Goal: Contribute content: Add original content to the website for others to see

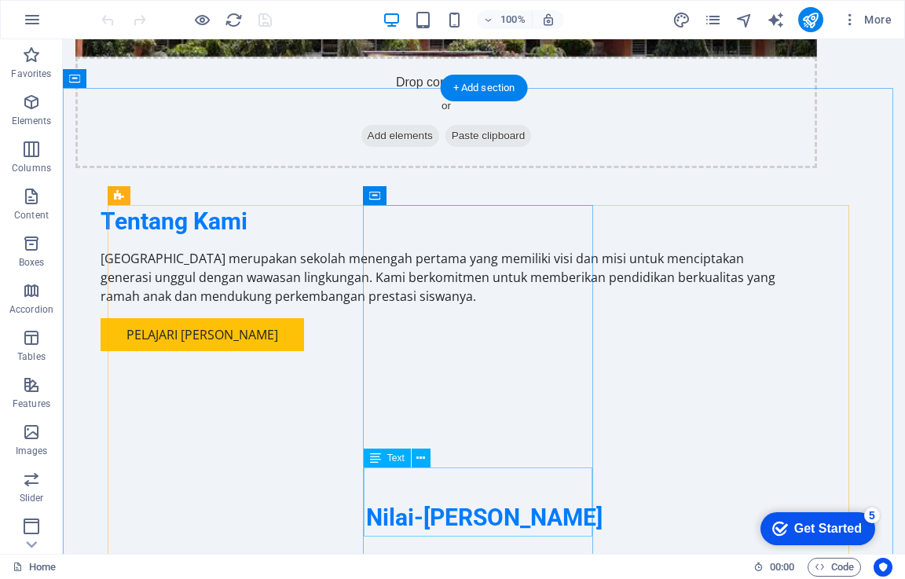
scroll to position [1572, 0]
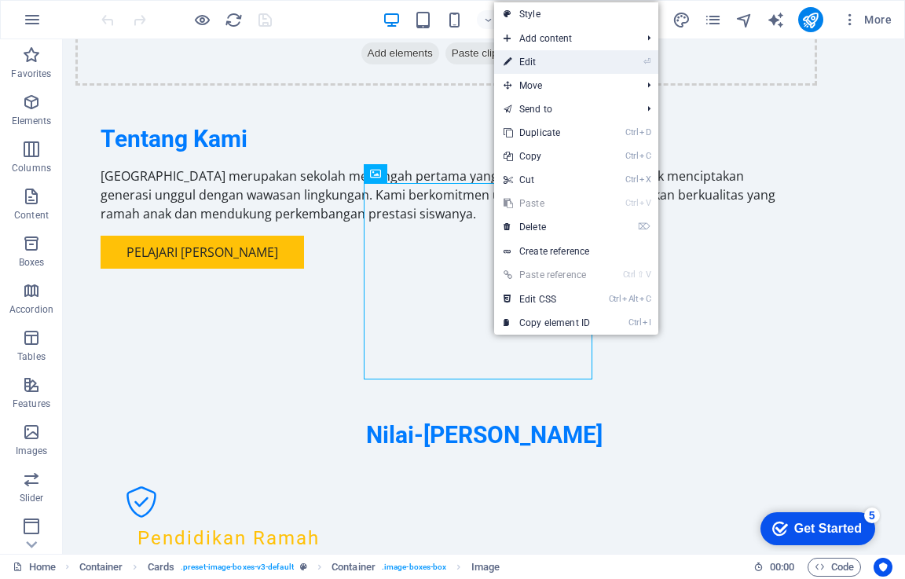
drag, startPoint x: 542, startPoint y: 62, endPoint x: 320, endPoint y: 371, distance: 380.2
click at [542, 62] on link "⏎ Edit" at bounding box center [546, 62] width 105 height 24
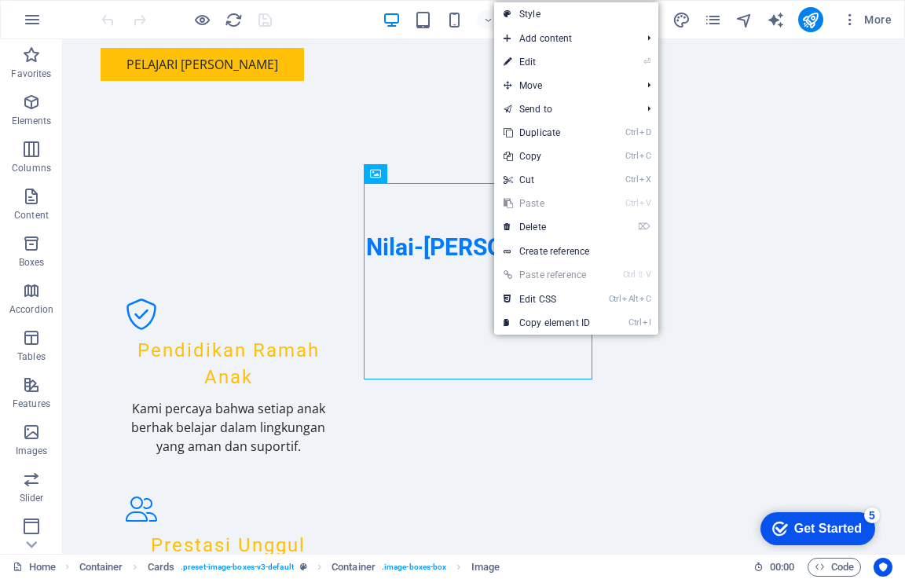
select select "vw"
select select "px"
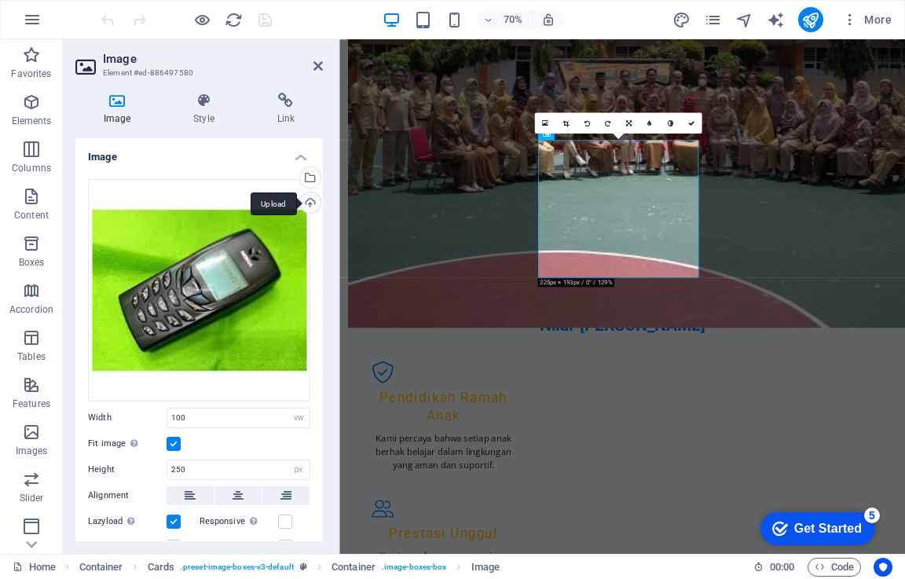
click at [303, 200] on div "Upload" at bounding box center [309, 205] width 24 height 24
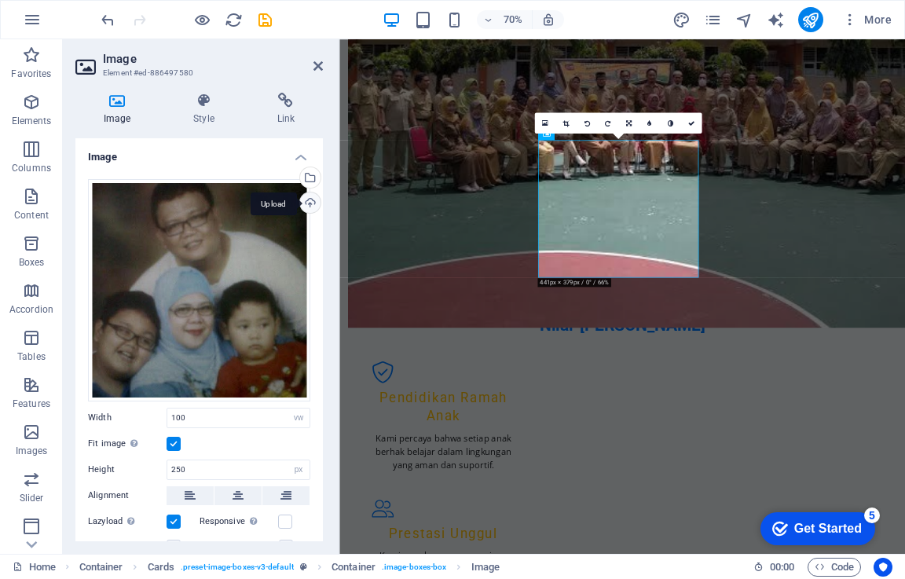
click at [303, 204] on div "Upload" at bounding box center [309, 205] width 24 height 24
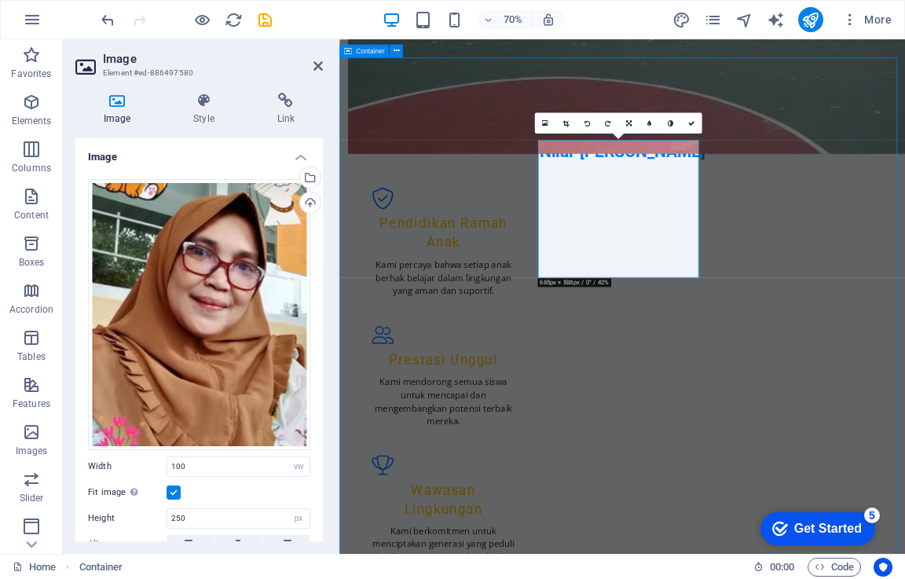
scroll to position [1572, 0]
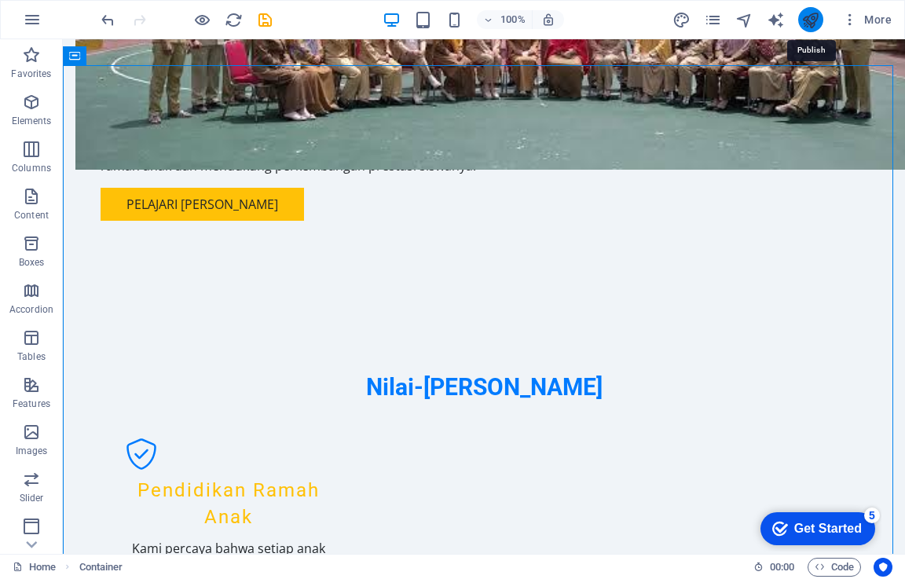
click at [810, 24] on icon "publish" at bounding box center [811, 20] width 18 height 18
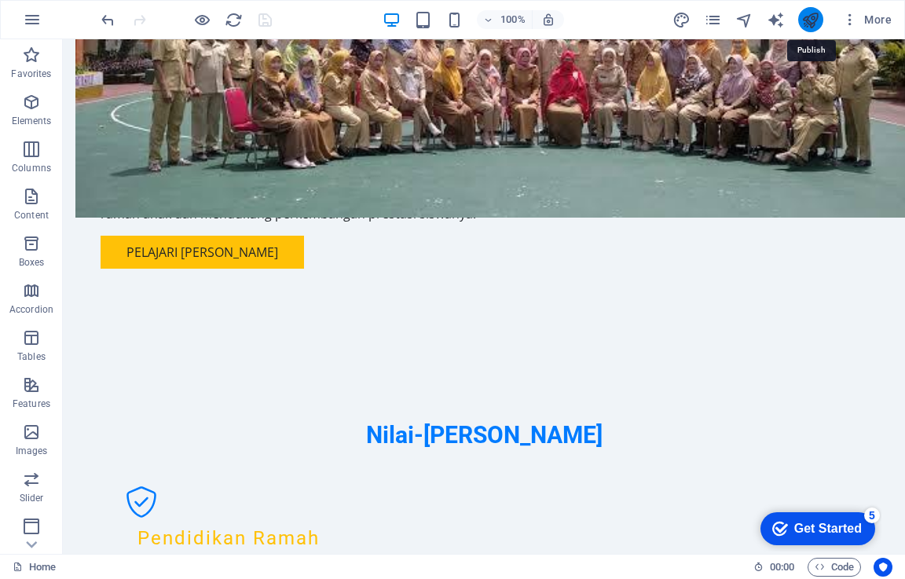
click at [817, 21] on icon "publish" at bounding box center [811, 20] width 18 height 18
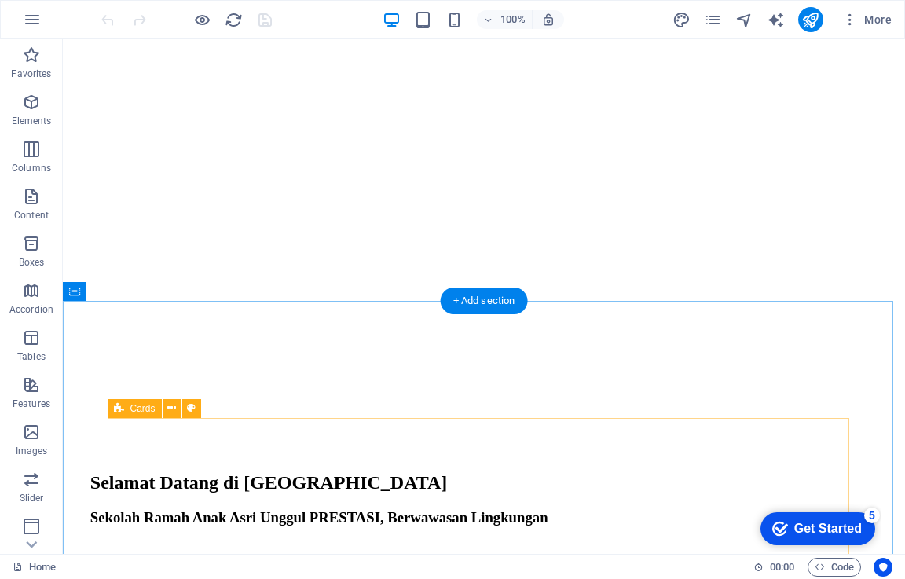
scroll to position [1572, 0]
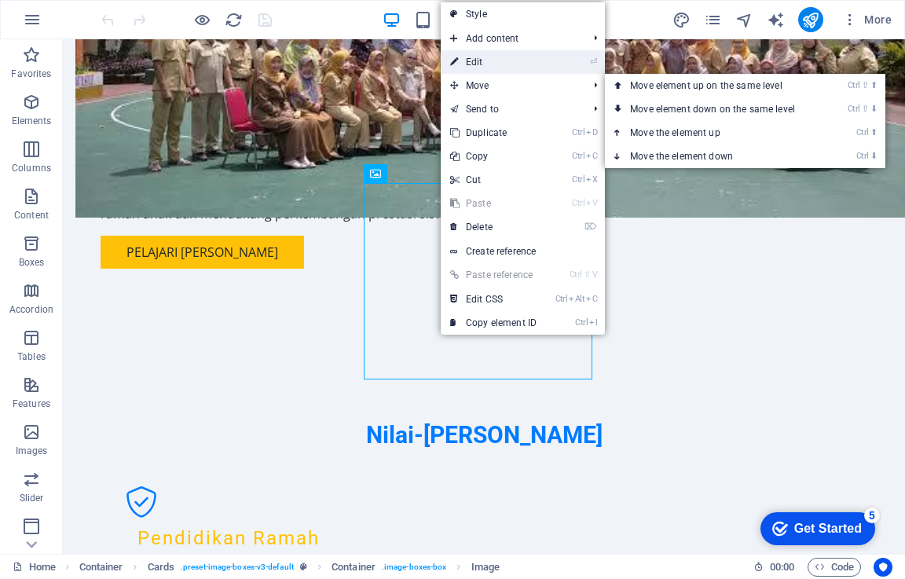
click at [472, 61] on link "⏎ Edit" at bounding box center [493, 62] width 105 height 24
select select "vw"
select select "px"
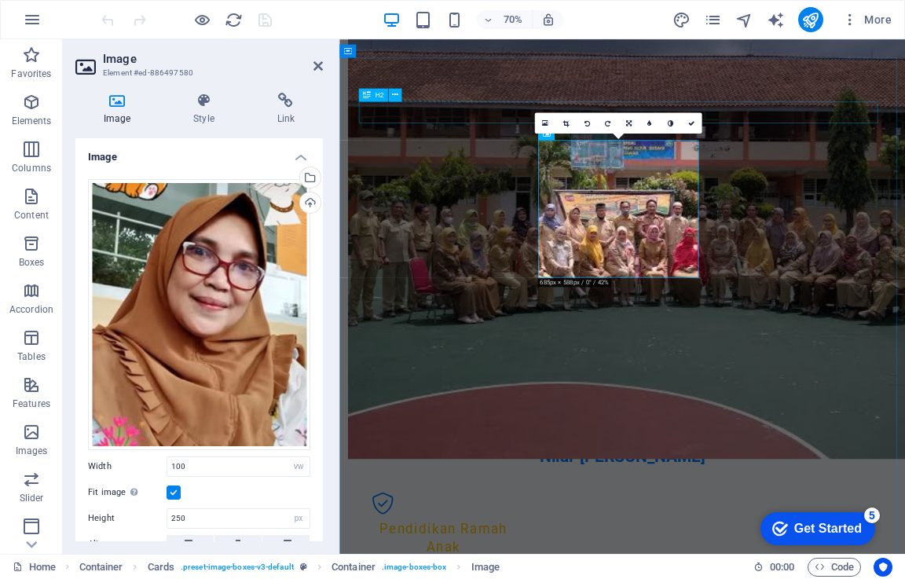
scroll to position [1760, 0]
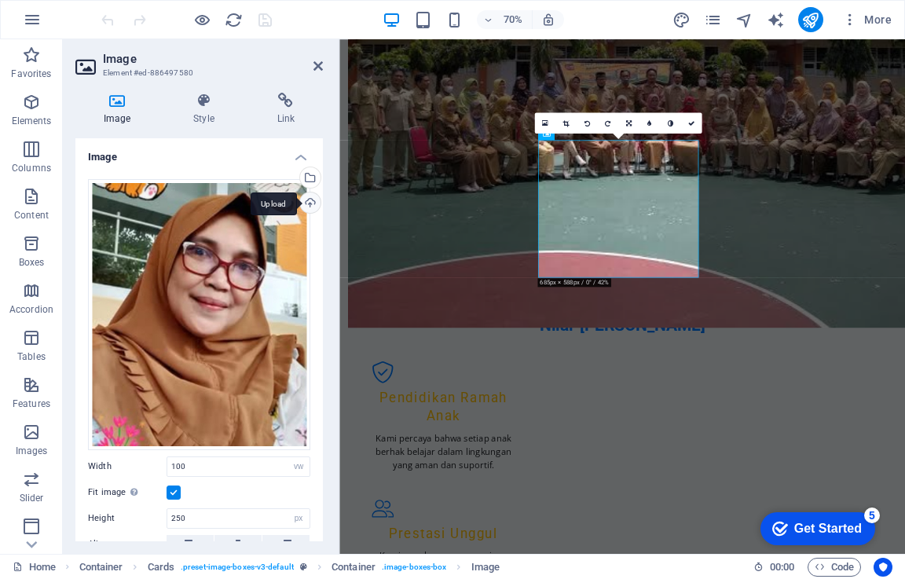
click at [309, 205] on div "Upload" at bounding box center [309, 205] width 24 height 24
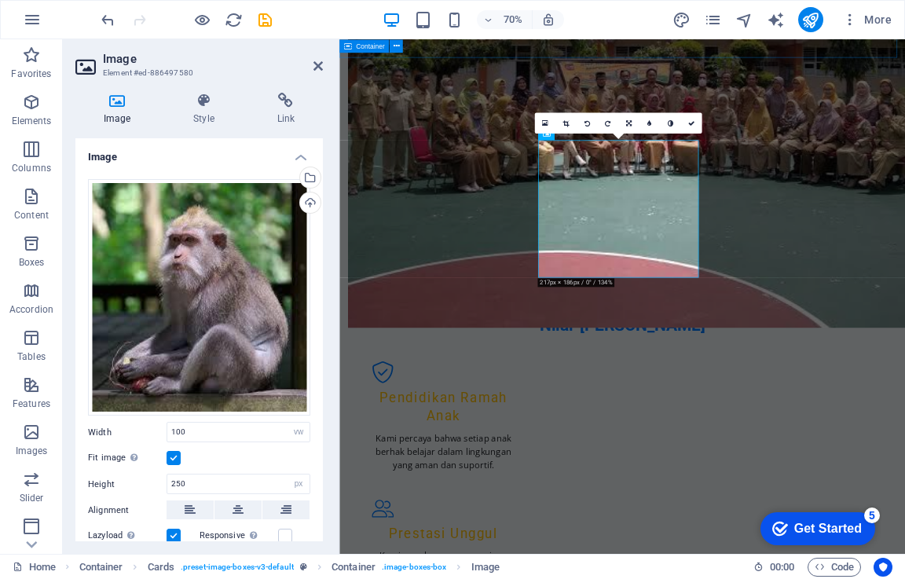
drag, startPoint x: 550, startPoint y: 53, endPoint x: 765, endPoint y: 48, distance: 214.6
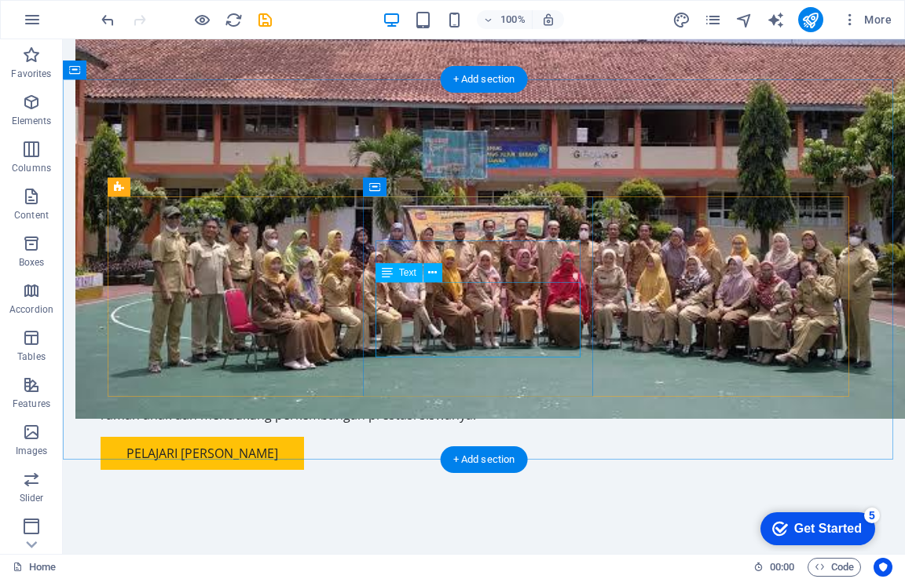
scroll to position [1464, 0]
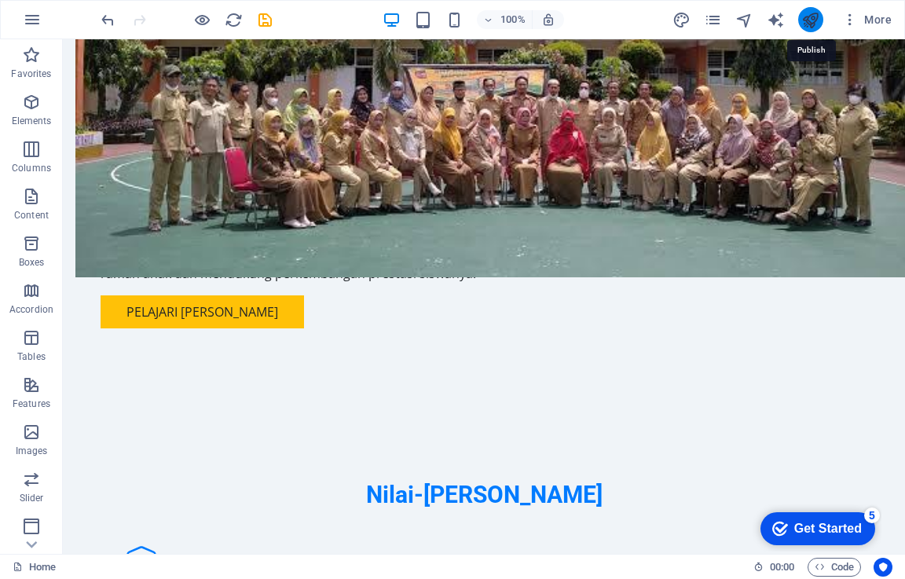
click at [814, 17] on icon "publish" at bounding box center [811, 20] width 18 height 18
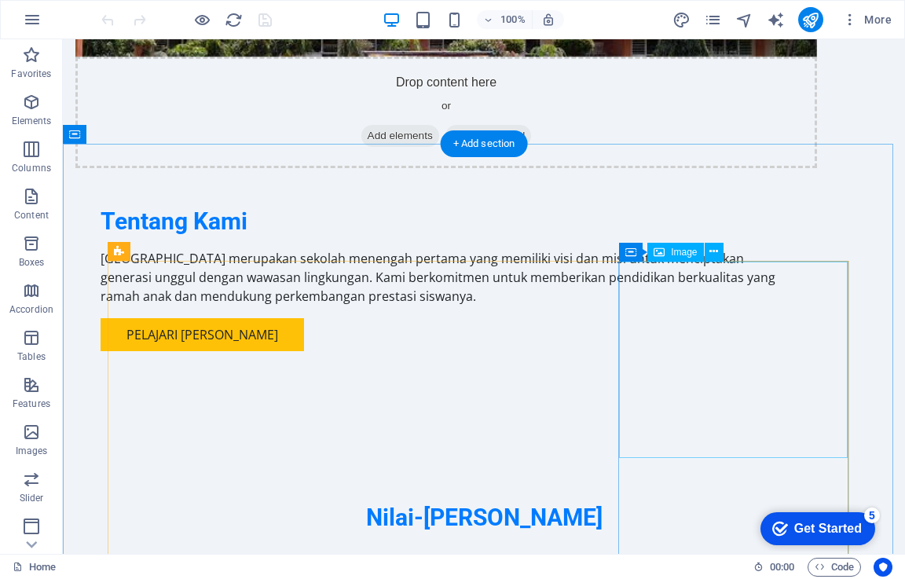
scroll to position [1493, 0]
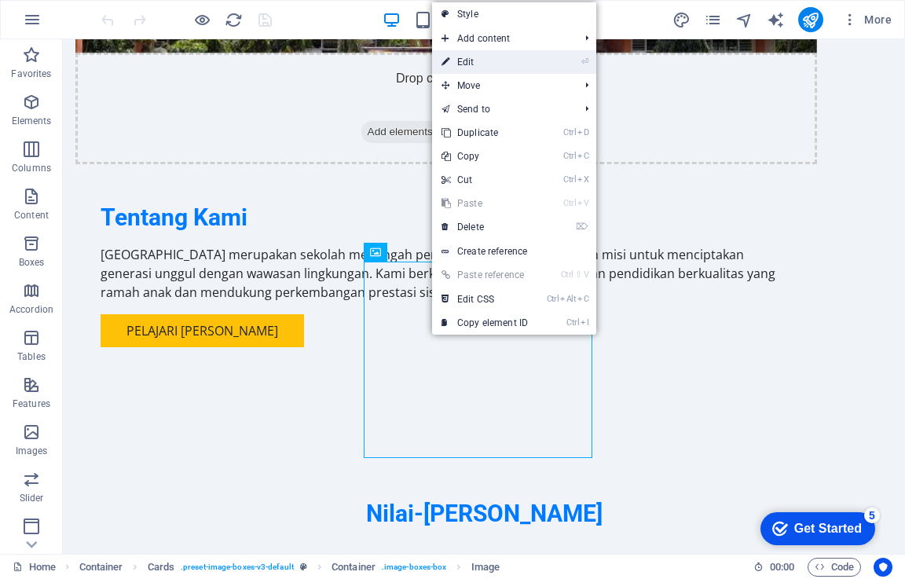
click at [494, 63] on link "⏎ Edit" at bounding box center [484, 62] width 105 height 24
select select "vw"
select select "px"
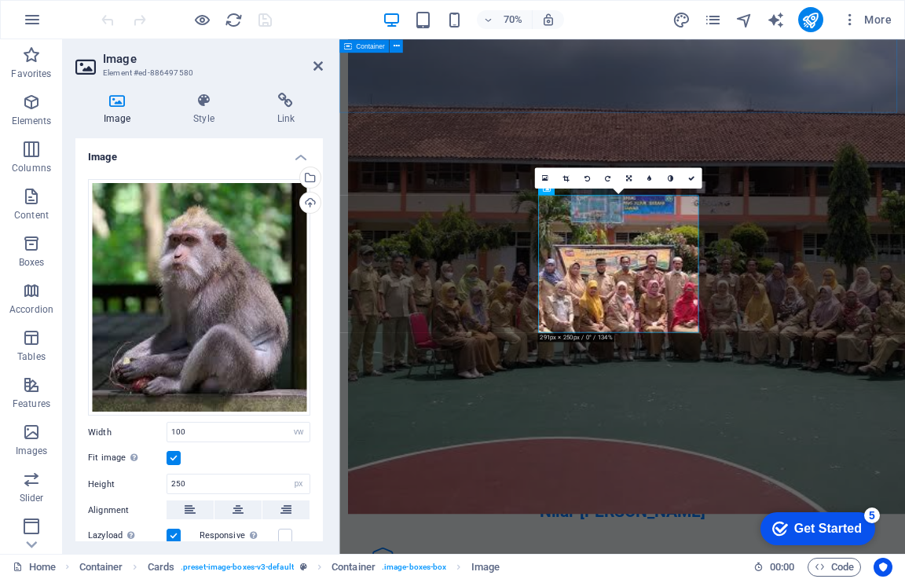
scroll to position [1681, 0]
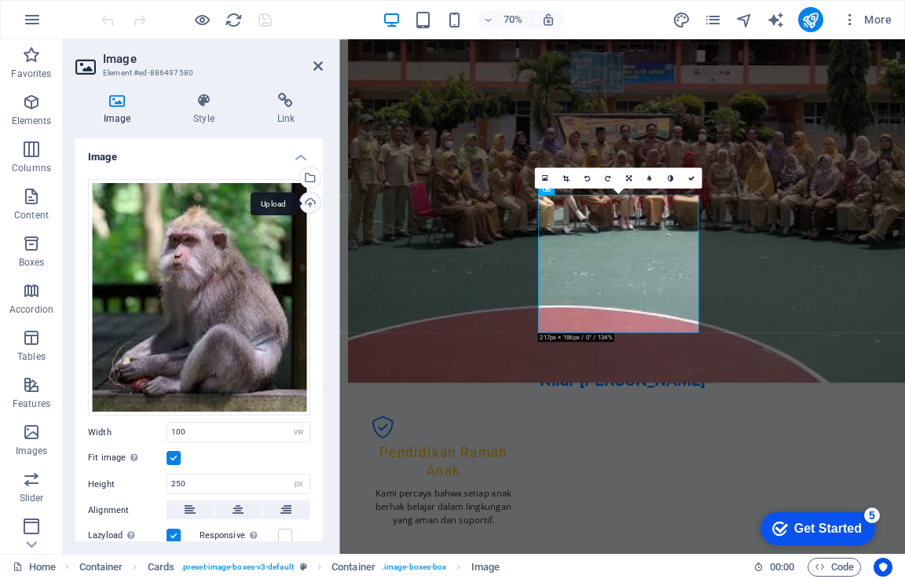
click at [309, 201] on div "Upload" at bounding box center [309, 205] width 24 height 24
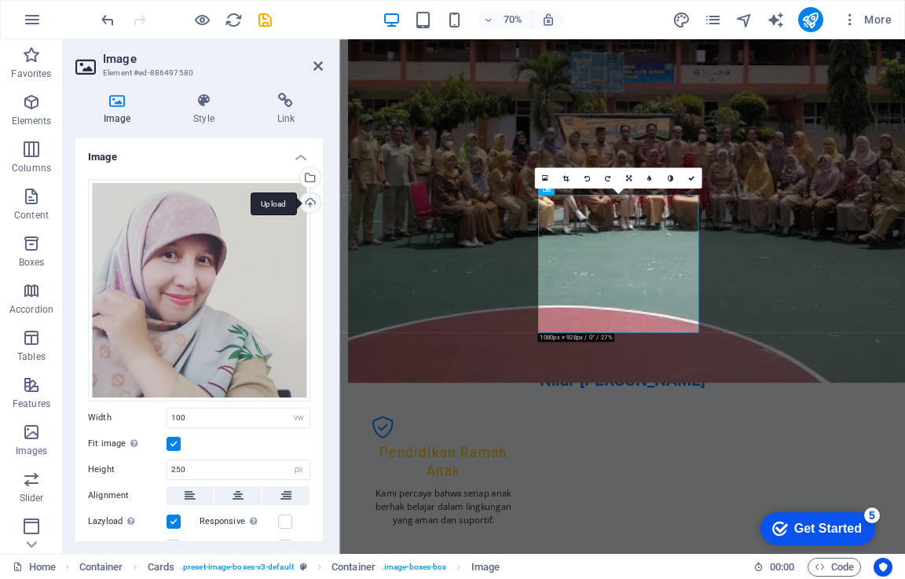
click at [306, 202] on div "Upload" at bounding box center [309, 205] width 24 height 24
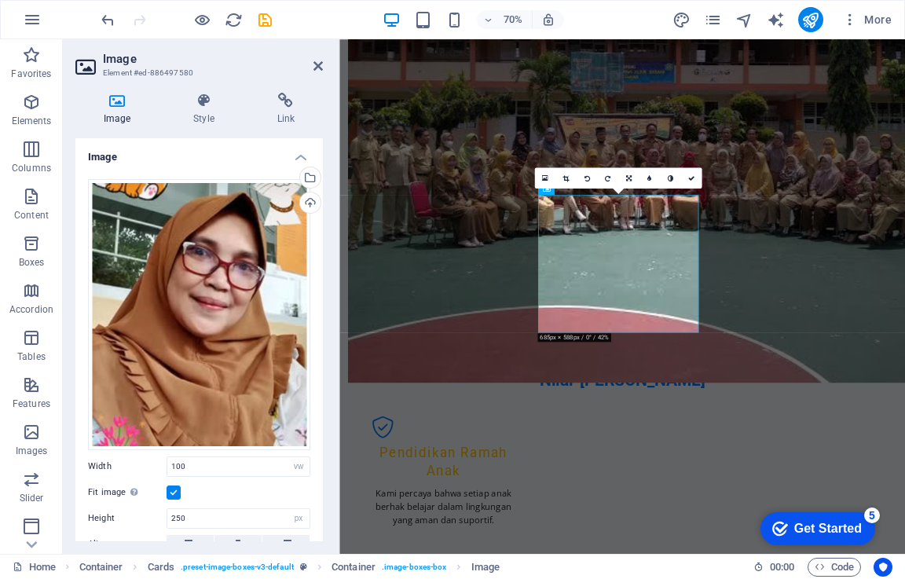
click at [609, 9] on div "70% More" at bounding box center [498, 19] width 800 height 25
click at [602, 8] on div "70% More" at bounding box center [498, 19] width 800 height 25
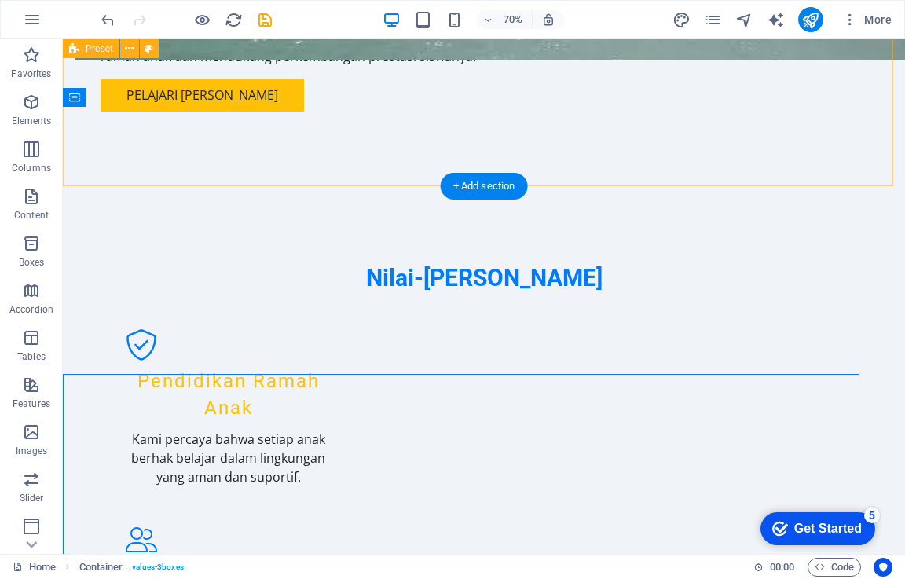
scroll to position [1150, 0]
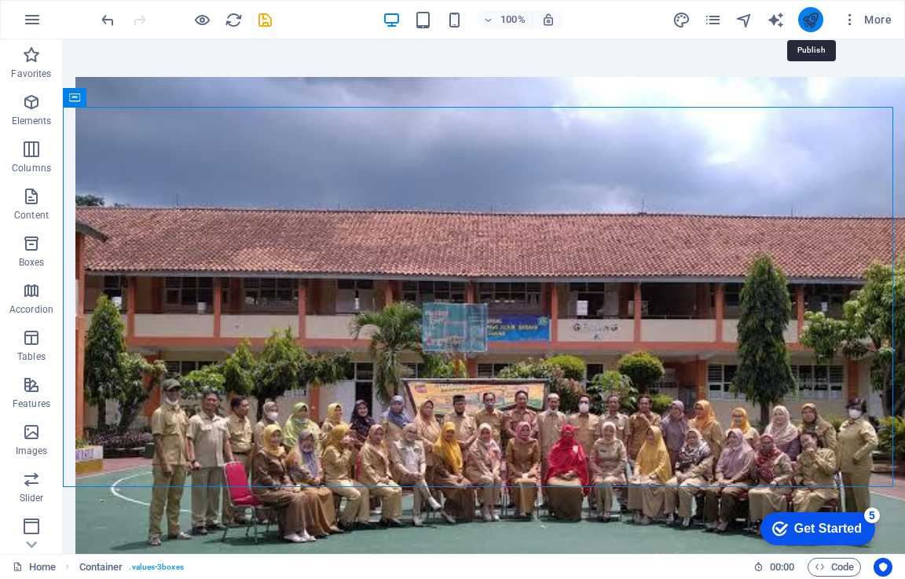
click at [817, 19] on icon "publish" at bounding box center [811, 20] width 18 height 18
